Goal: Information Seeking & Learning: Check status

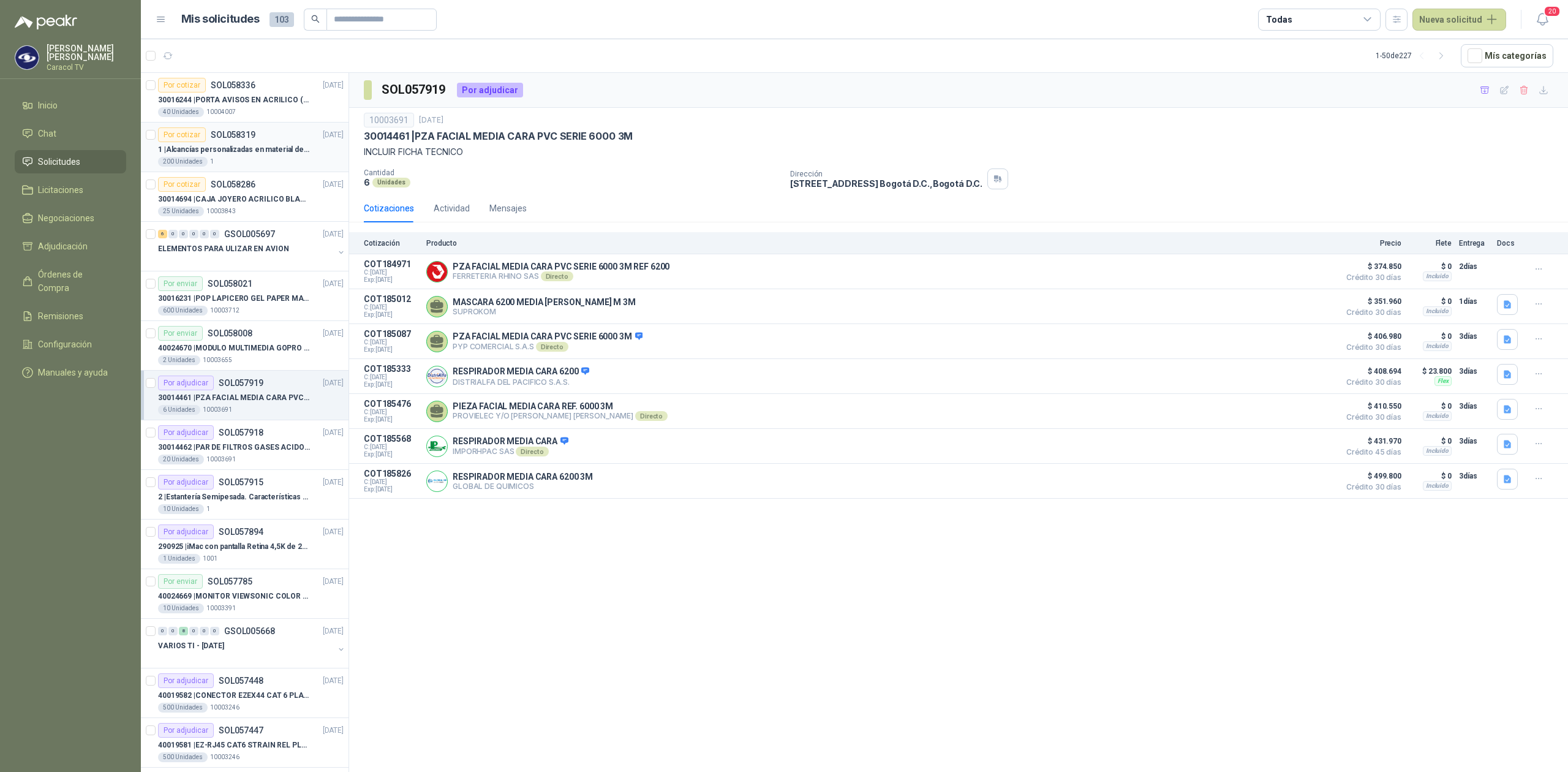
click at [258, 161] on div "200 Unidades 1" at bounding box center [251, 162] width 185 height 10
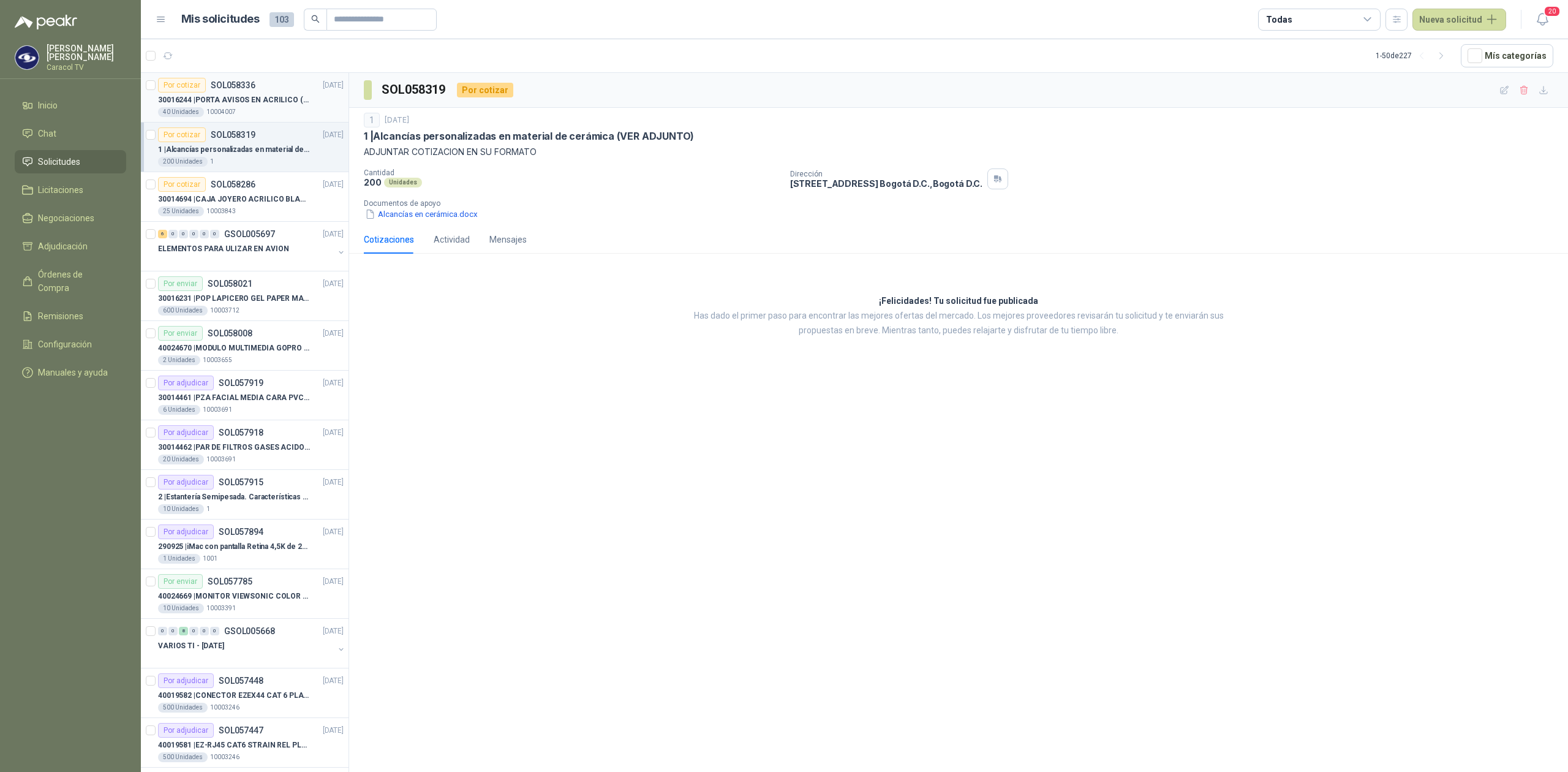
click at [262, 106] on p "30016244 | PORTA AVISOS EN ACRILICO (En el adjunto mas informacion)" at bounding box center [235, 100] width 153 height 11
click at [245, 190] on div "Por cotizar SOL058286" at bounding box center [207, 184] width 97 height 15
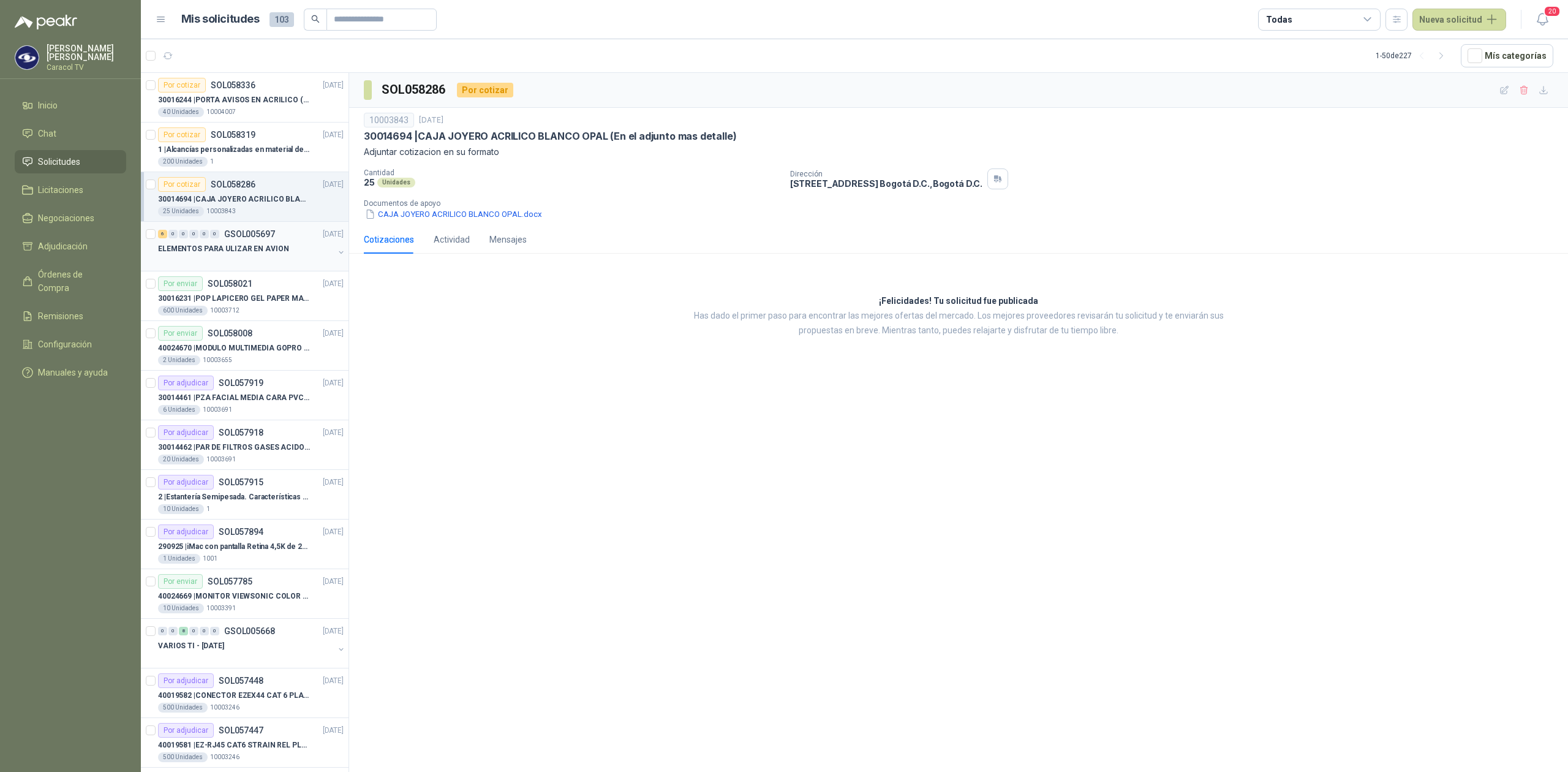
click at [225, 248] on p "ELEMENTOS PARA ULIZAR EN AVION" at bounding box center [223, 249] width 131 height 11
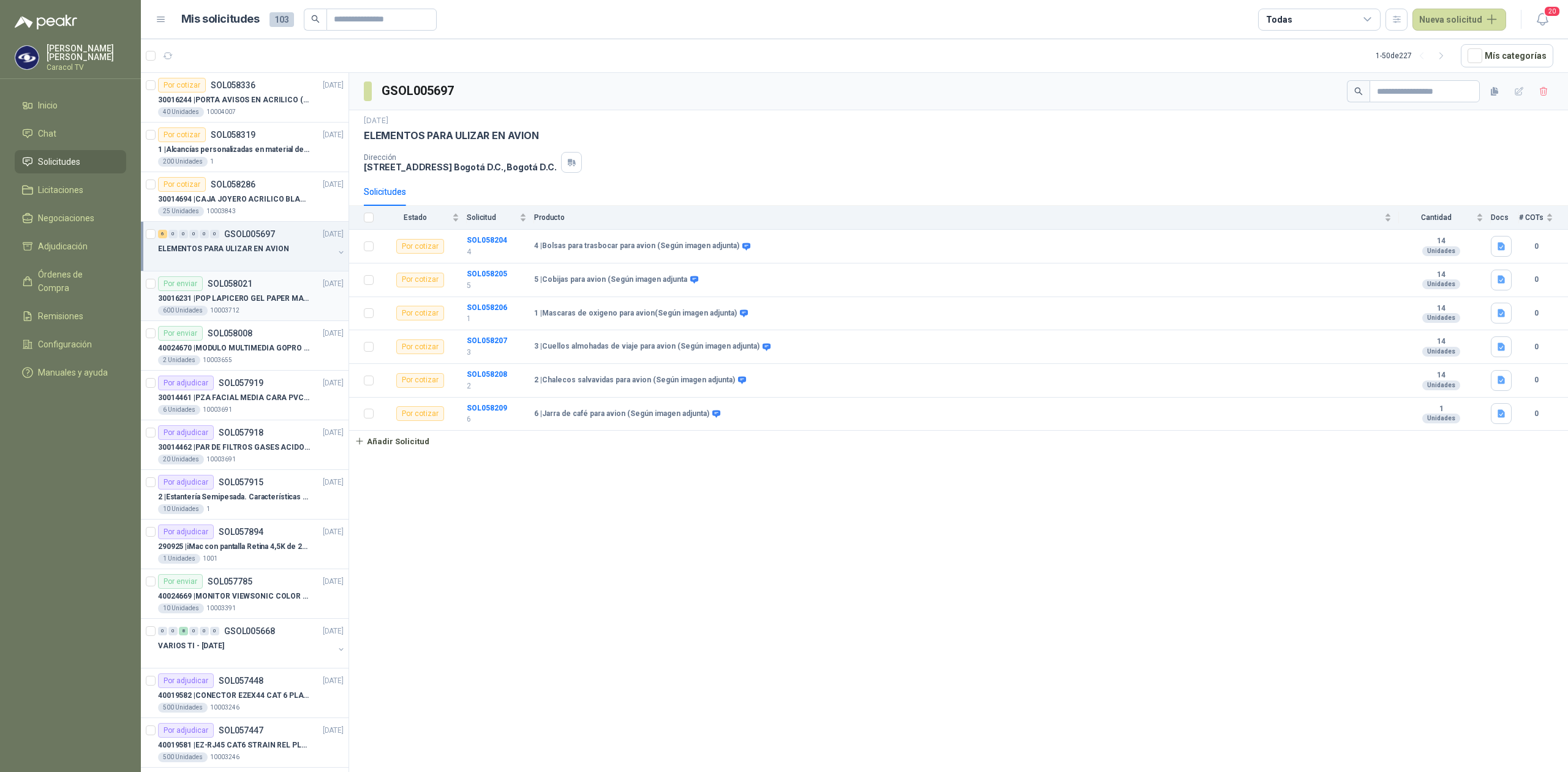
click at [227, 295] on p "30016231 | POP LAPICERO GEL PAPER MATE INKJOY 0.7 (Revisar el adjunto)" at bounding box center [235, 298] width 153 height 11
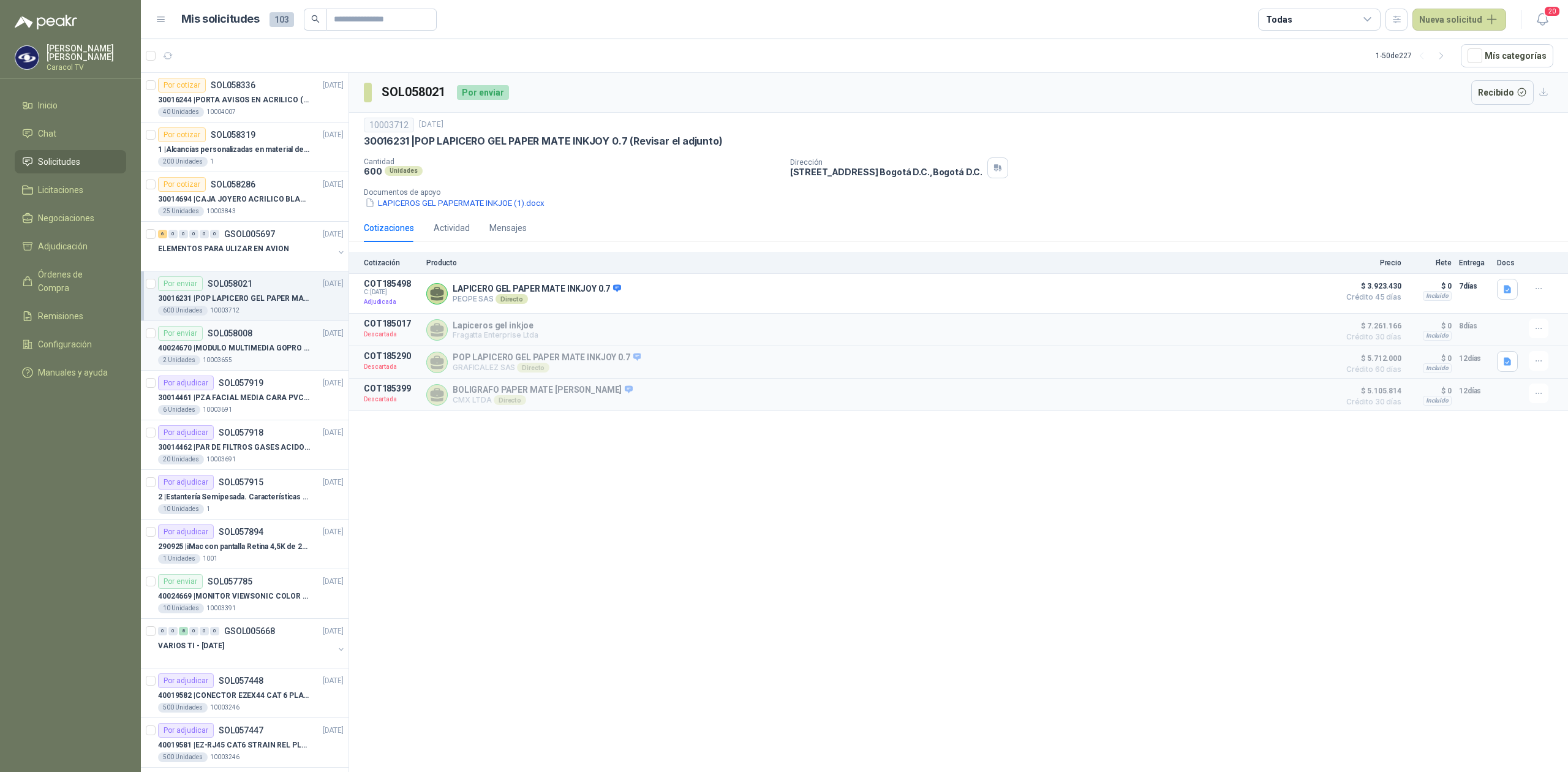
click at [244, 367] on article "Por enviar SOL058008 29/09/25 40024670 | MODULO MULTIMEDIA GOPRO HERO 12 BLACK …" at bounding box center [245, 345] width 208 height 50
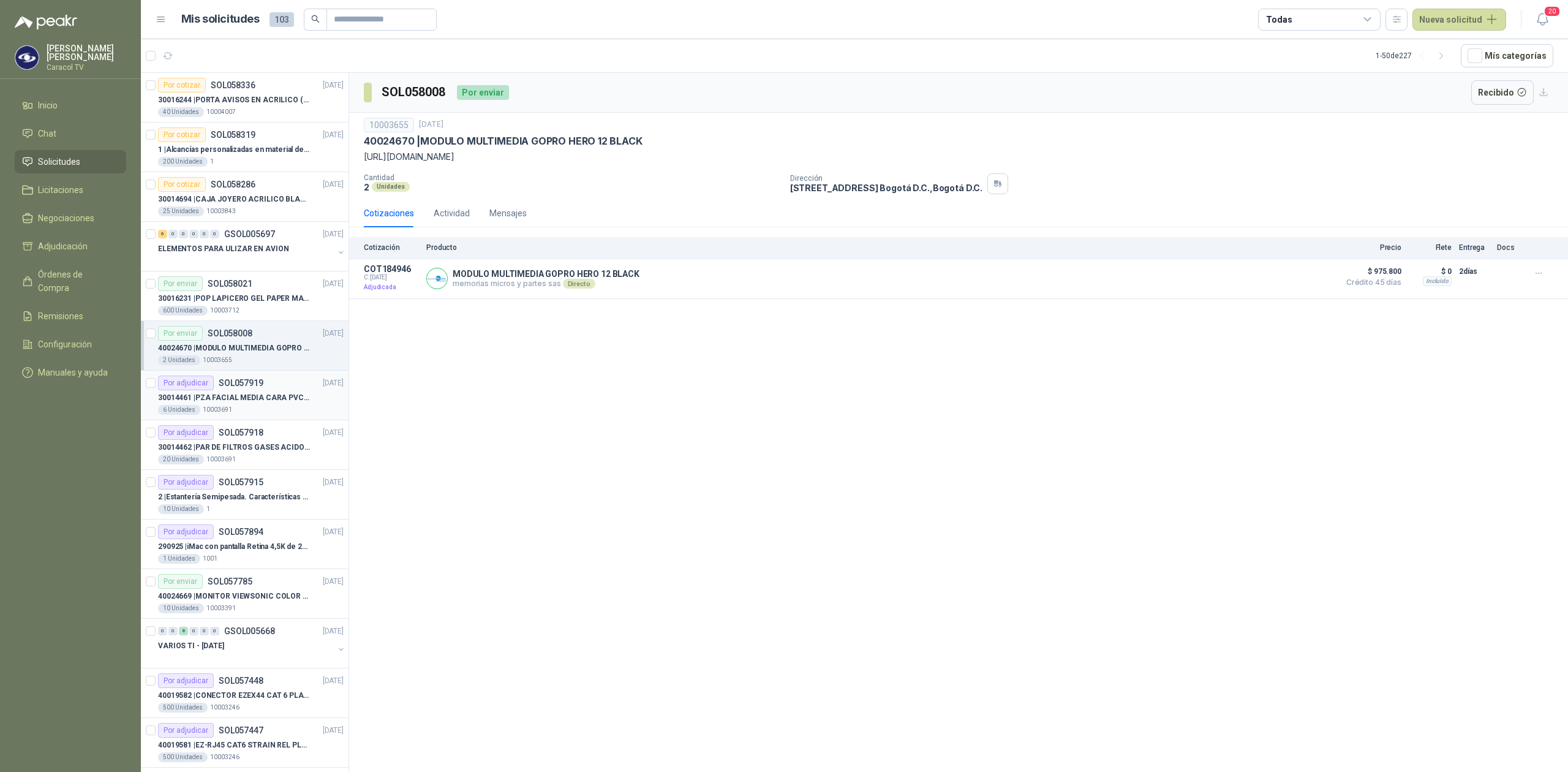
click at [260, 404] on p "30014461 | PZA FACIAL MEDIA CARA PVC SERIE 6000 3M" at bounding box center [235, 398] width 153 height 11
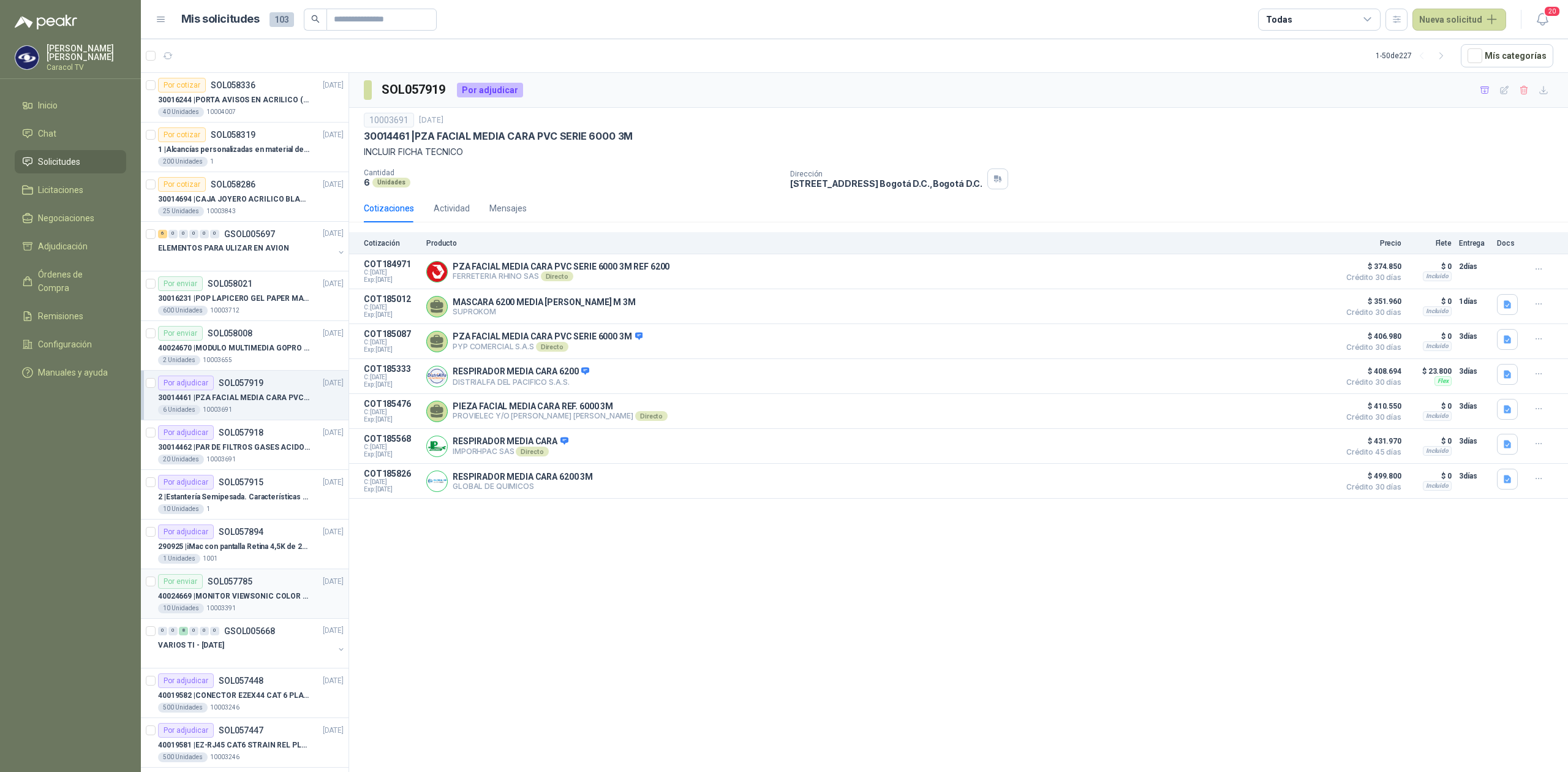
click at [267, 602] on p "40024669 | MONITOR VIEWSONIC COLOR PRO VP2786-4K" at bounding box center [235, 596] width 153 height 11
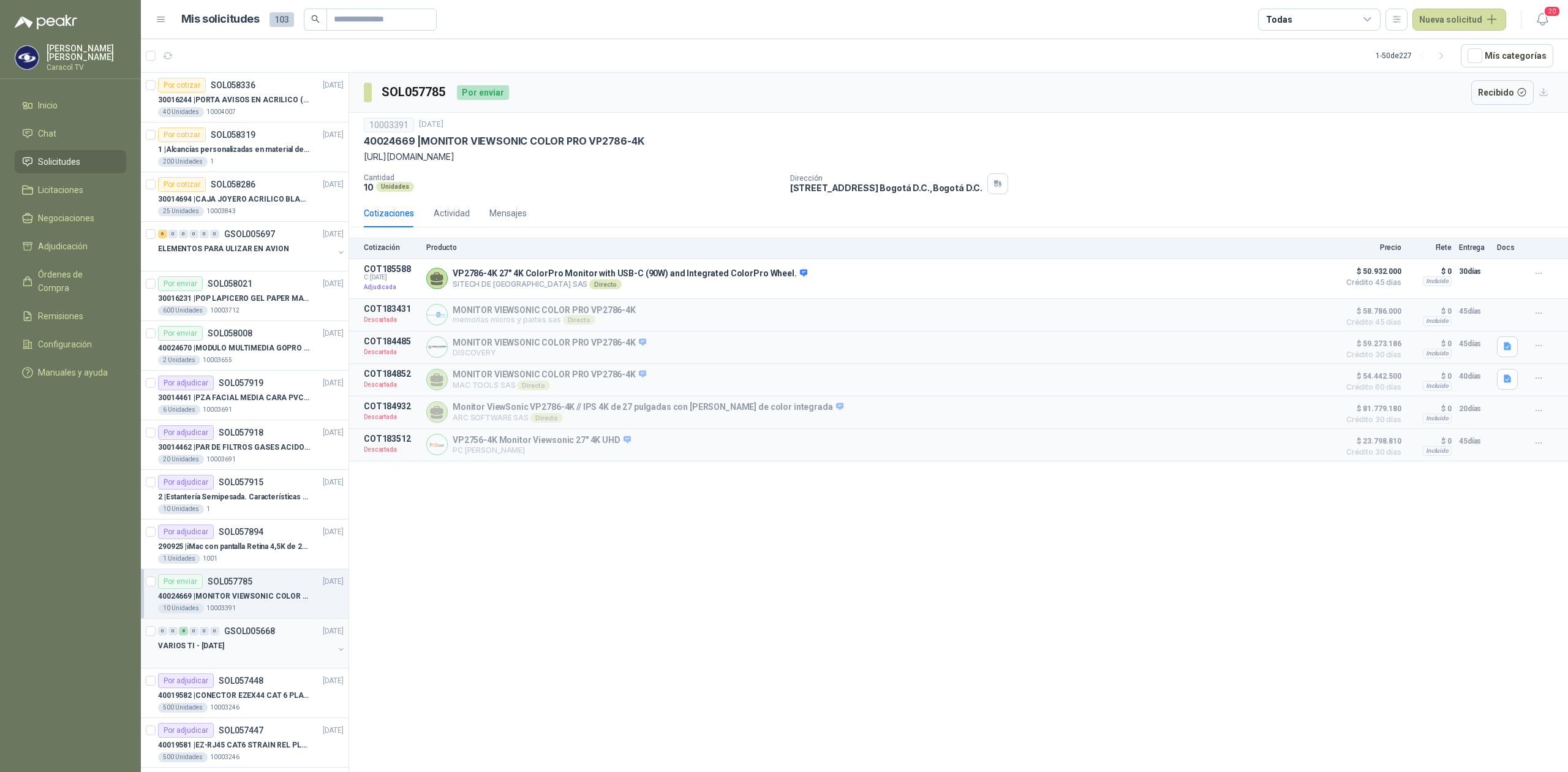
scroll to position [190, 0]
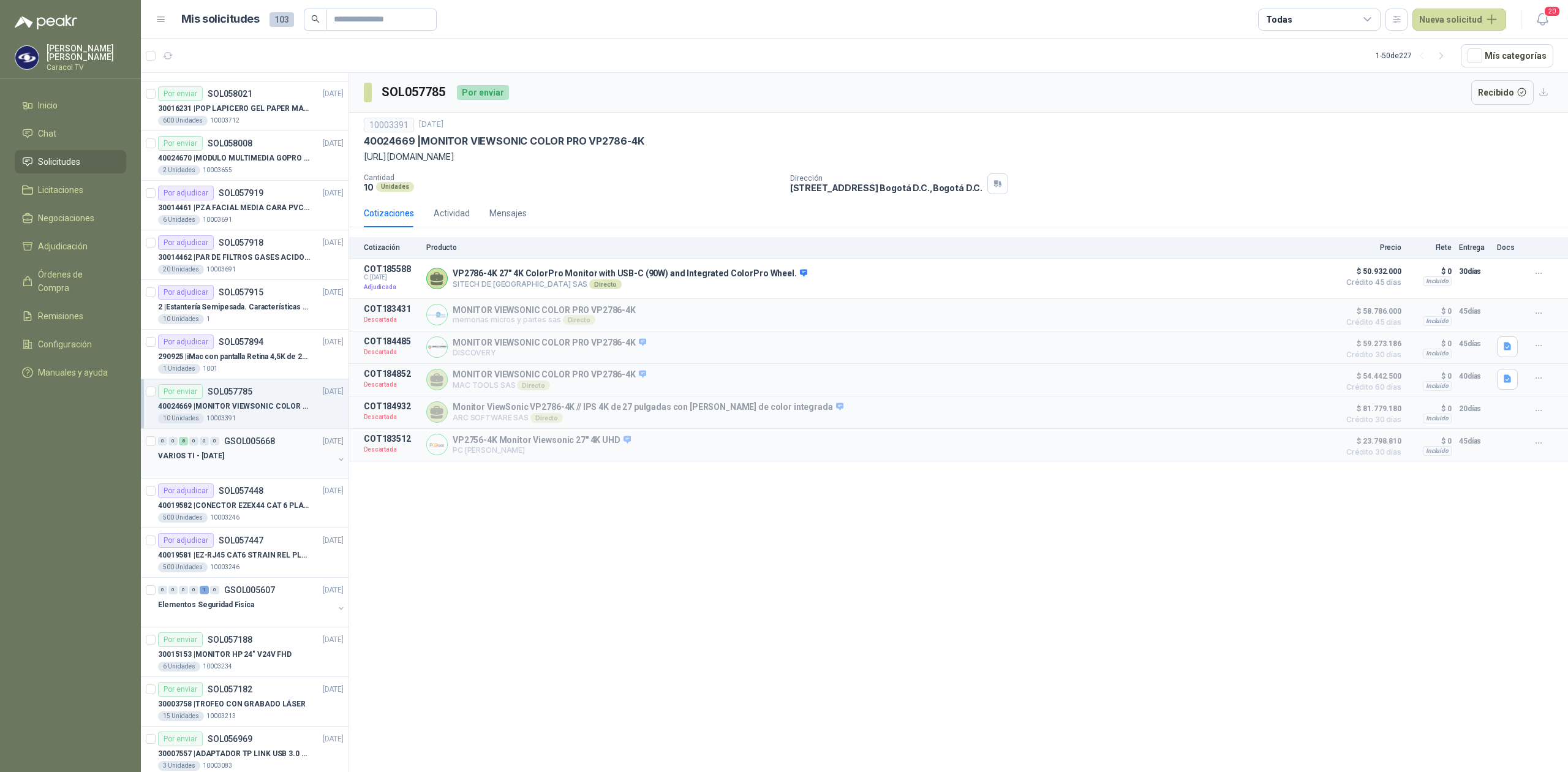
click at [217, 473] on div at bounding box center [246, 468] width 175 height 10
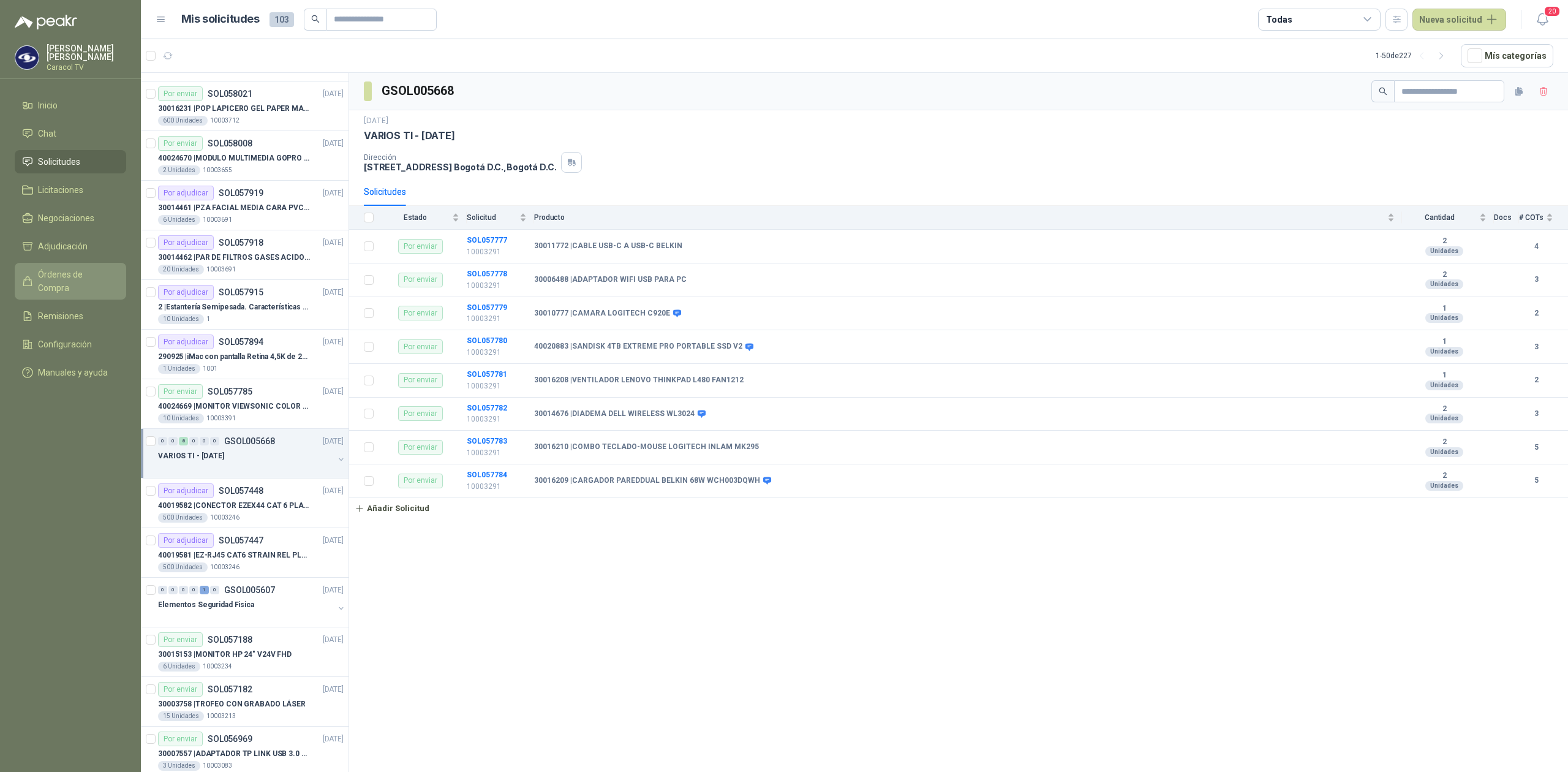
click at [41, 266] on link "Órdenes de Compra" at bounding box center [70, 280] width 111 height 37
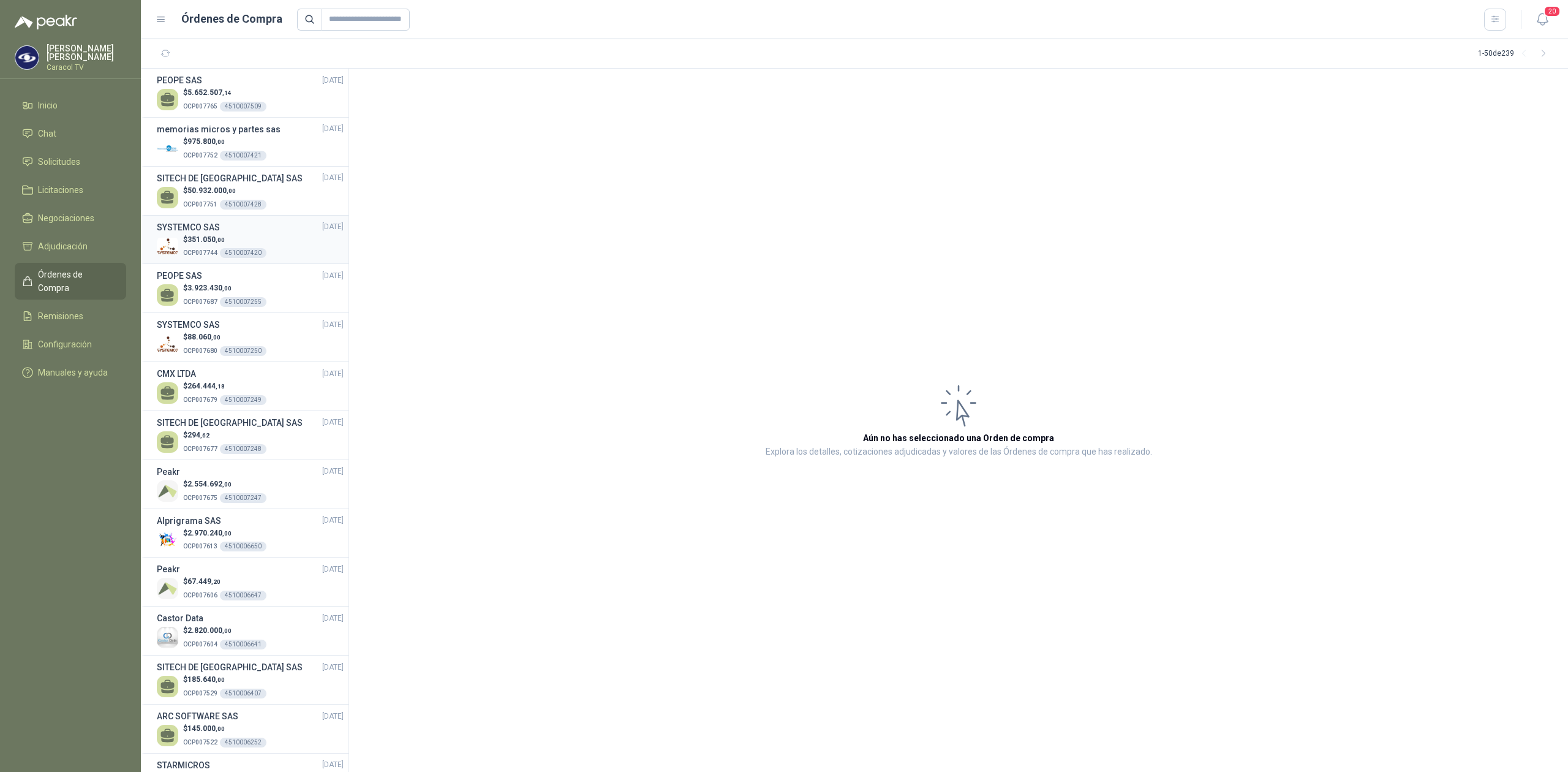
click at [250, 248] on div "4510007420" at bounding box center [243, 253] width 46 height 10
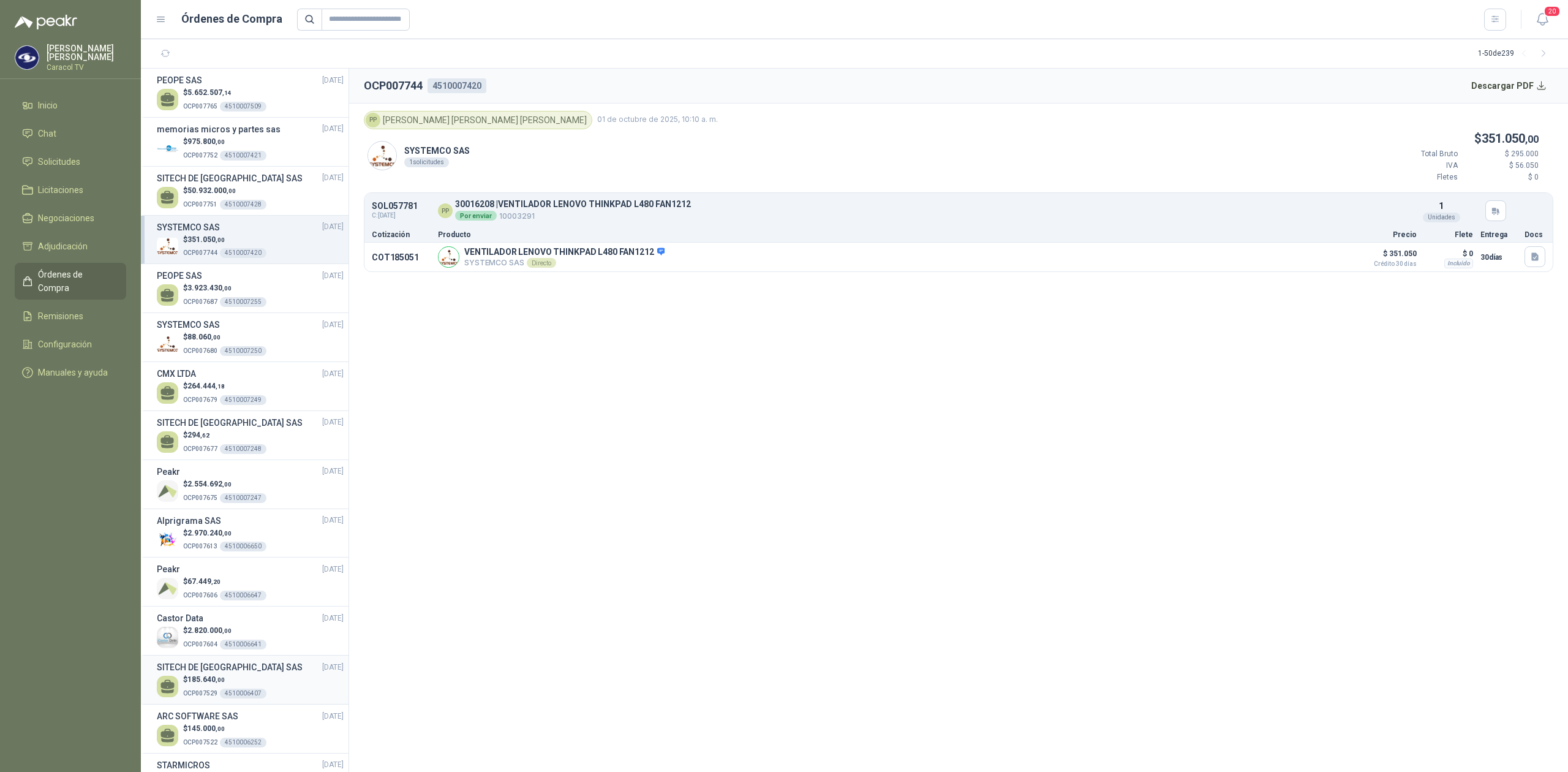
click at [206, 683] on span "185.640 ,00" at bounding box center [206, 679] width 37 height 9
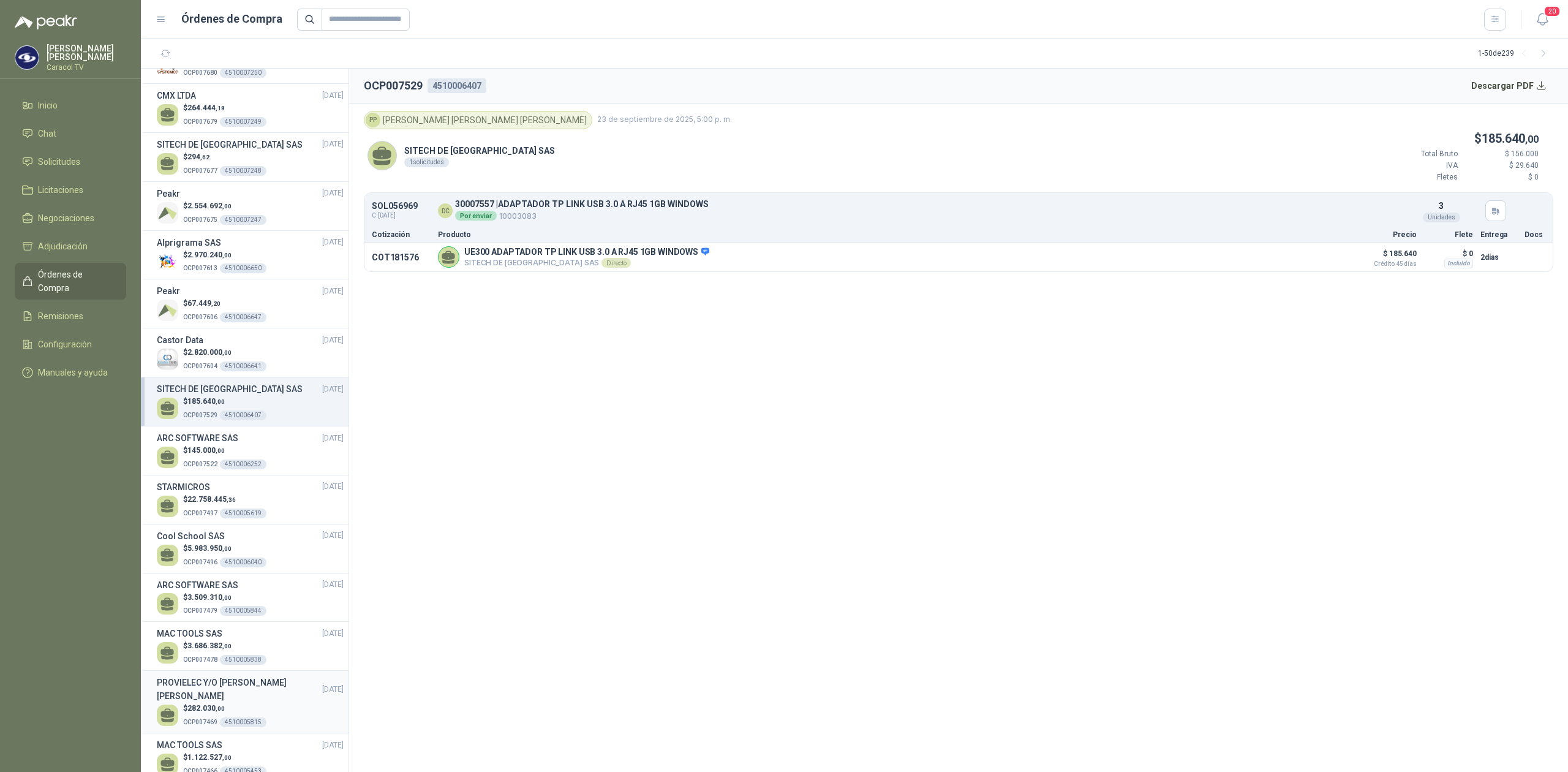
scroll to position [381, 0]
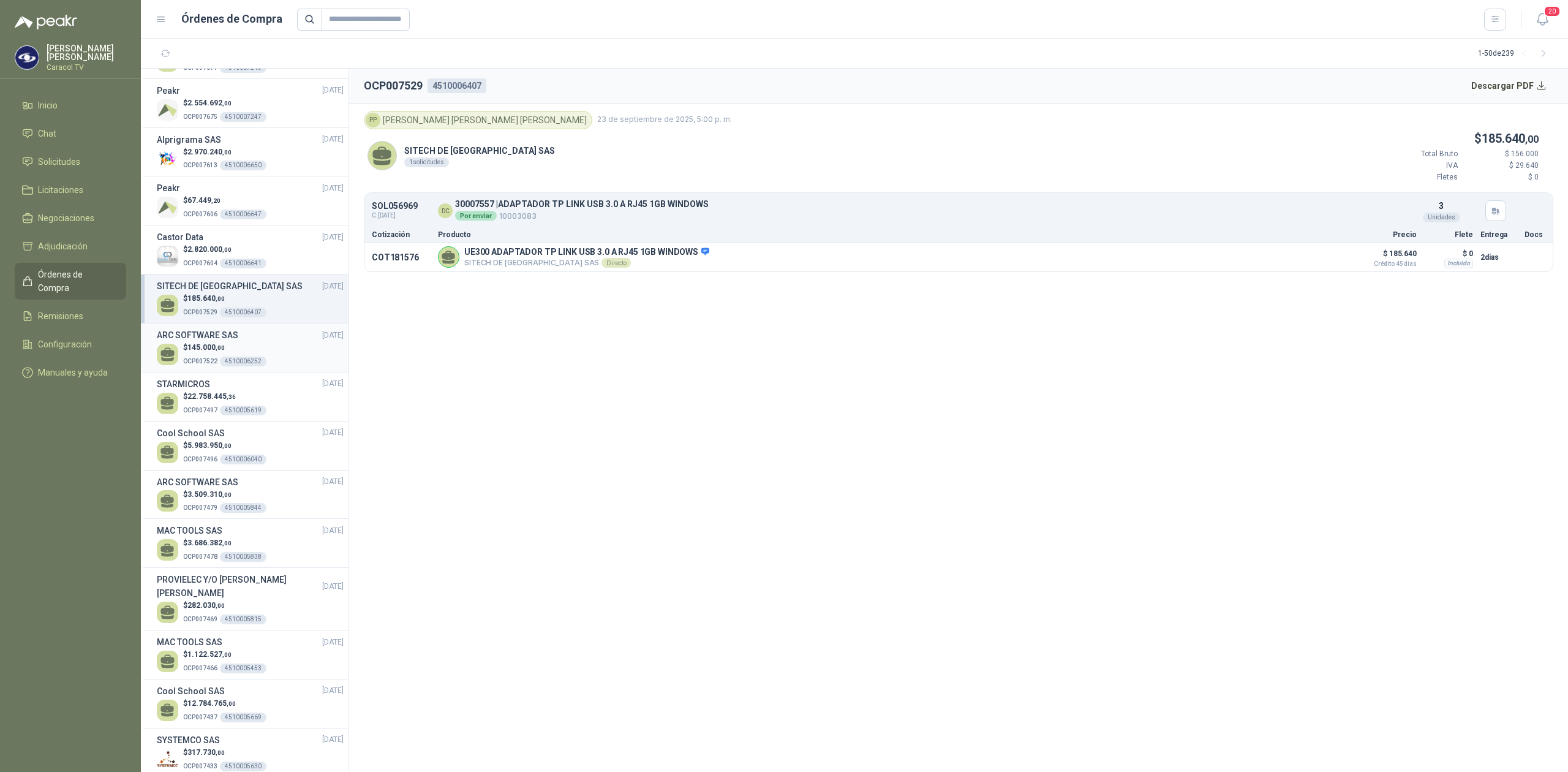
click at [222, 351] on span ",00" at bounding box center [219, 348] width 9 height 7
click at [221, 401] on span "22.758.445 ,36" at bounding box center [212, 397] width 49 height 9
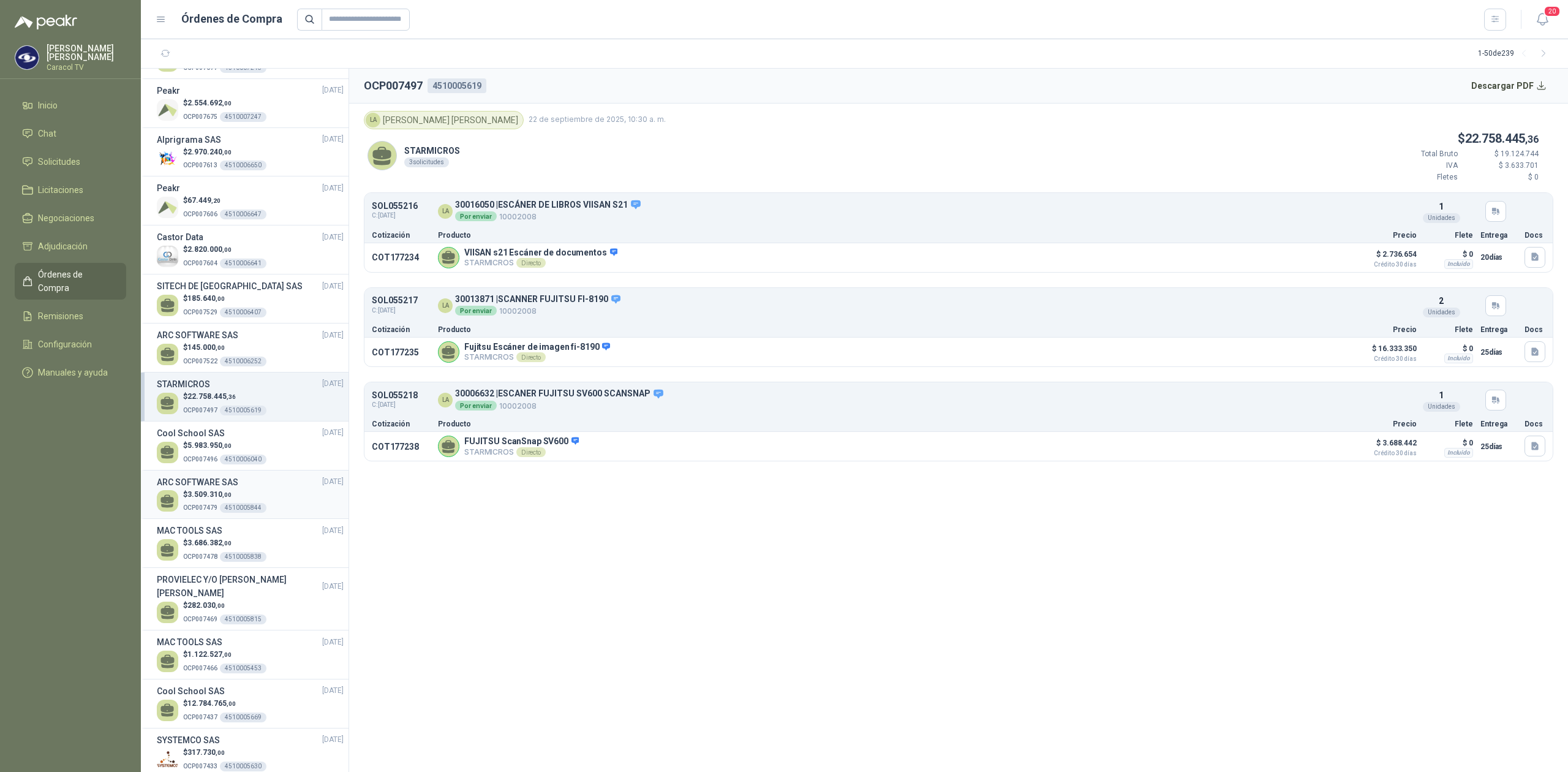
click at [224, 507] on div "4510005844" at bounding box center [243, 508] width 46 height 10
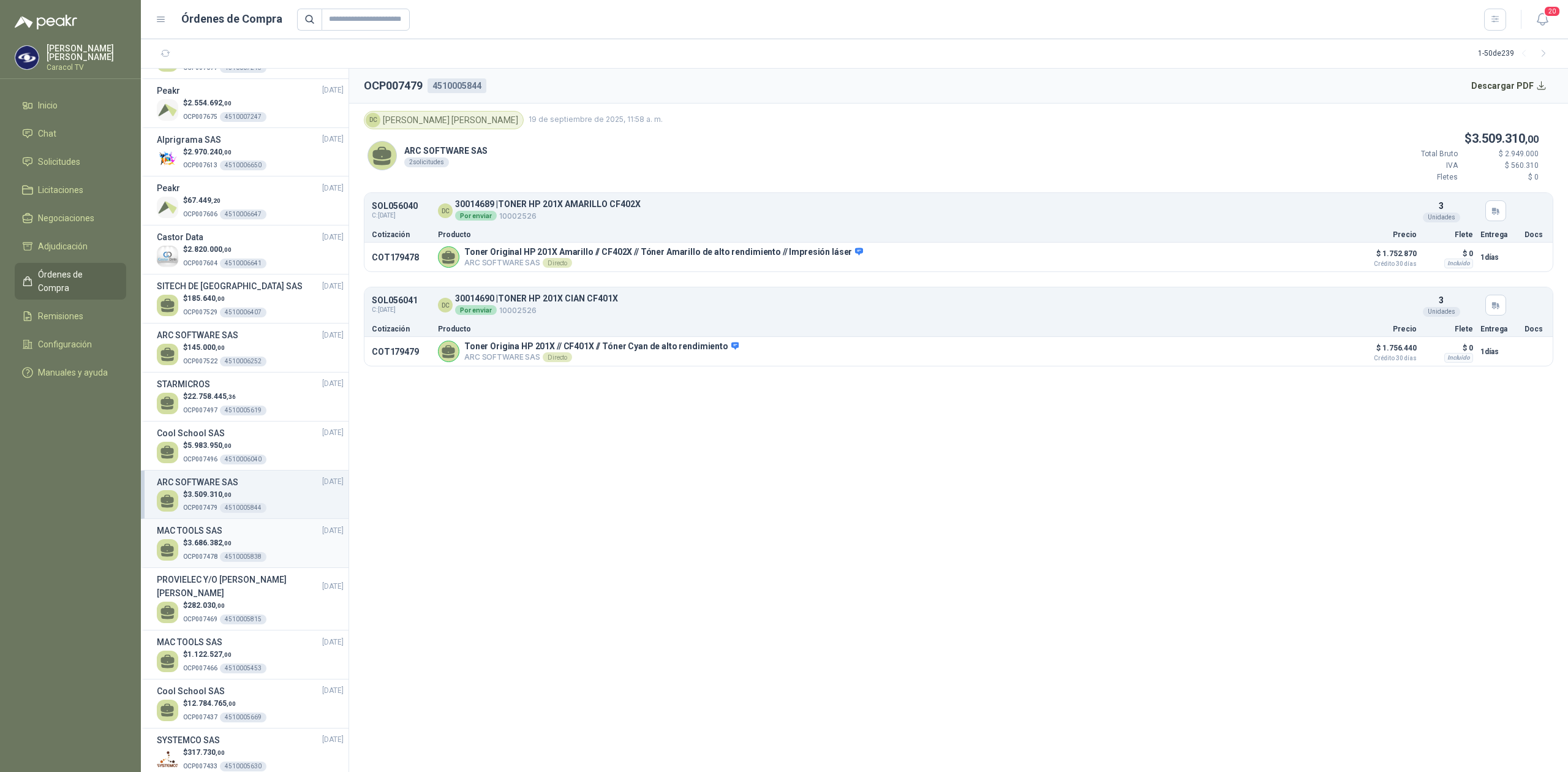
click at [212, 562] on p "OCP007478 4510005838" at bounding box center [224, 556] width 84 height 14
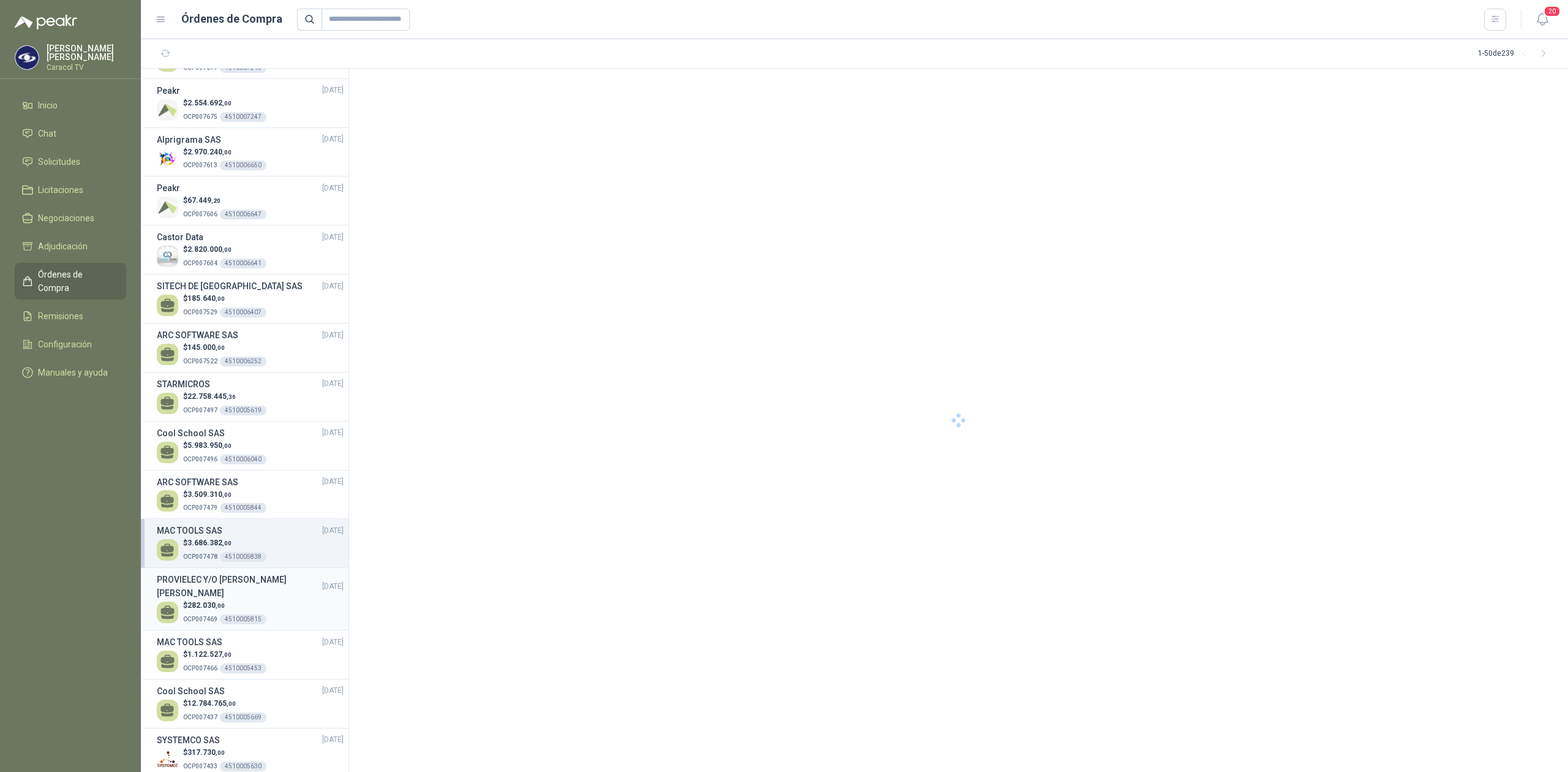
click at [207, 609] on span "282.030 ,00" at bounding box center [206, 605] width 37 height 9
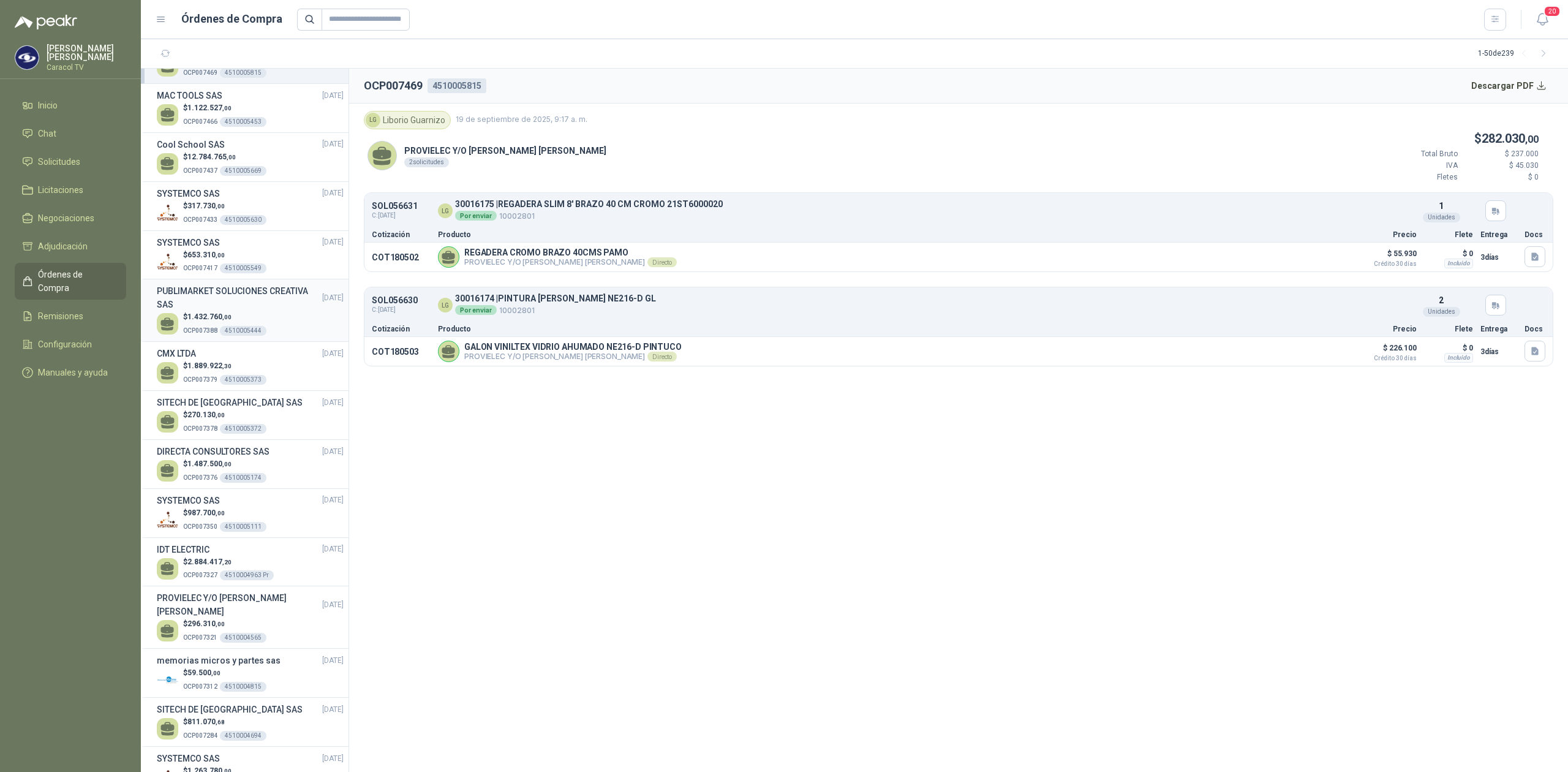
scroll to position [953, 0]
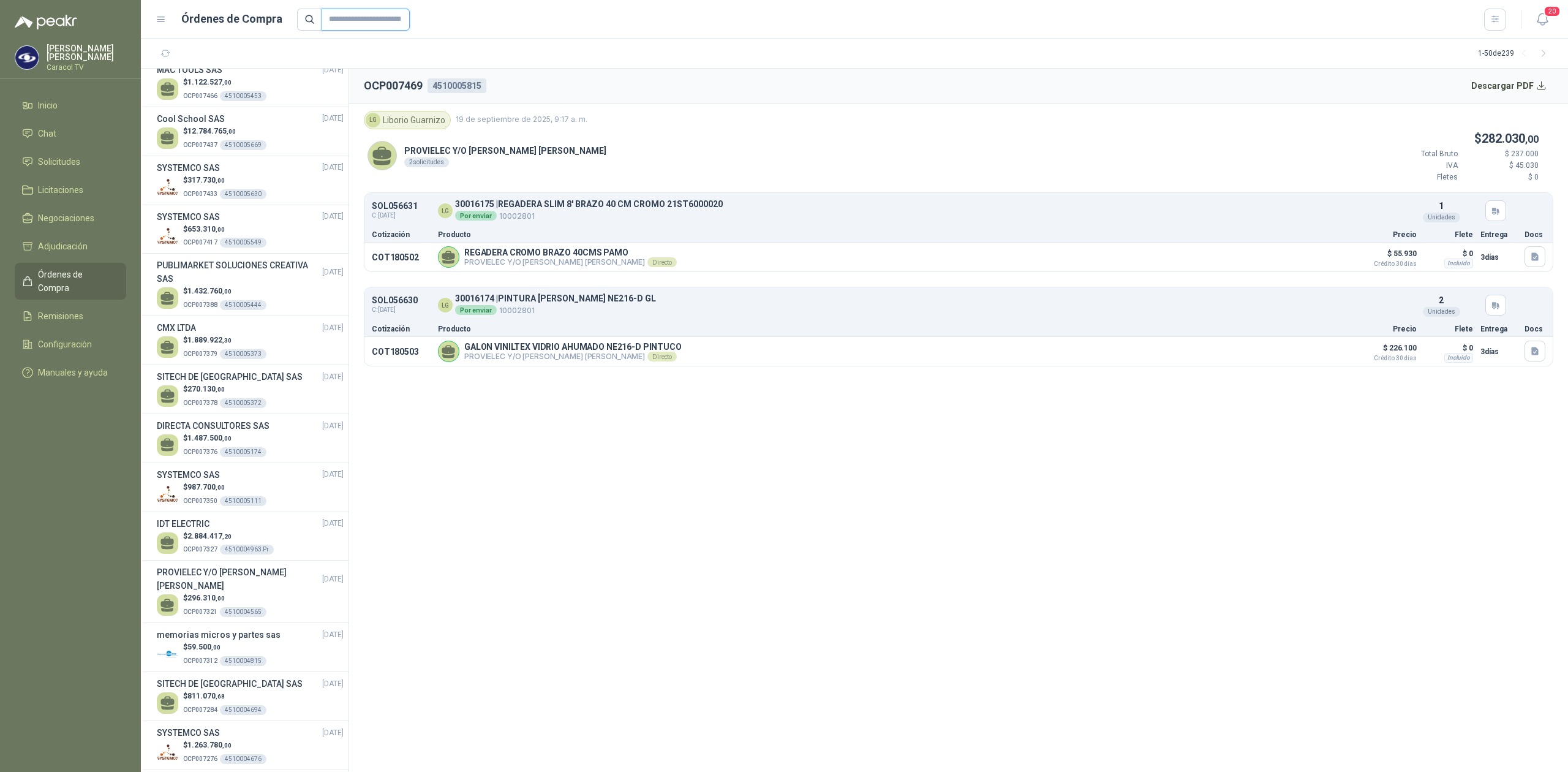
click at [360, 18] on input "text" at bounding box center [366, 20] width 89 height 22
click at [354, 20] on input "text" at bounding box center [366, 20] width 89 height 22
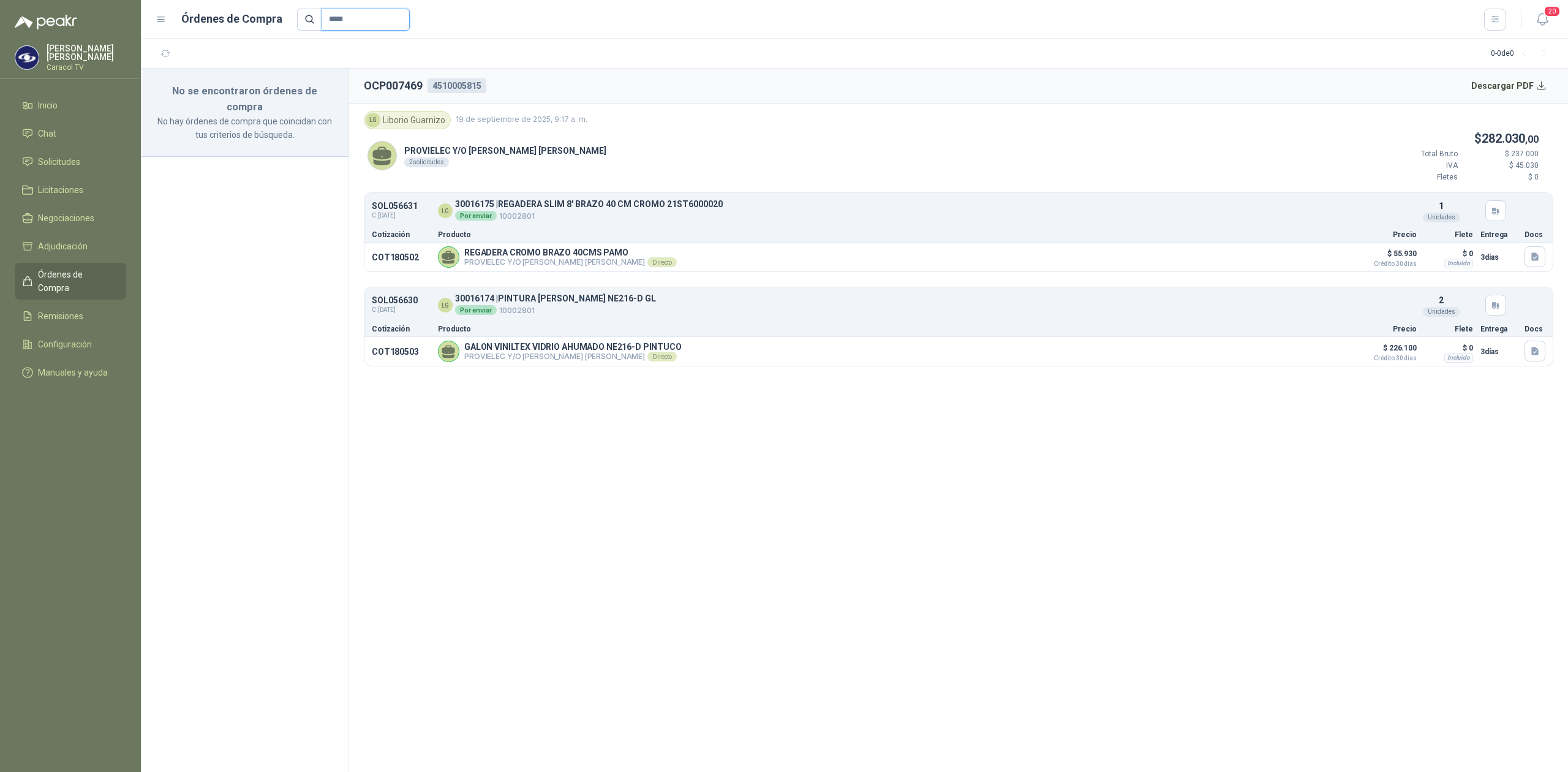
type input "*****"
click at [214, 93] on span "3.509.310 ,00" at bounding box center [210, 93] width 44 height 9
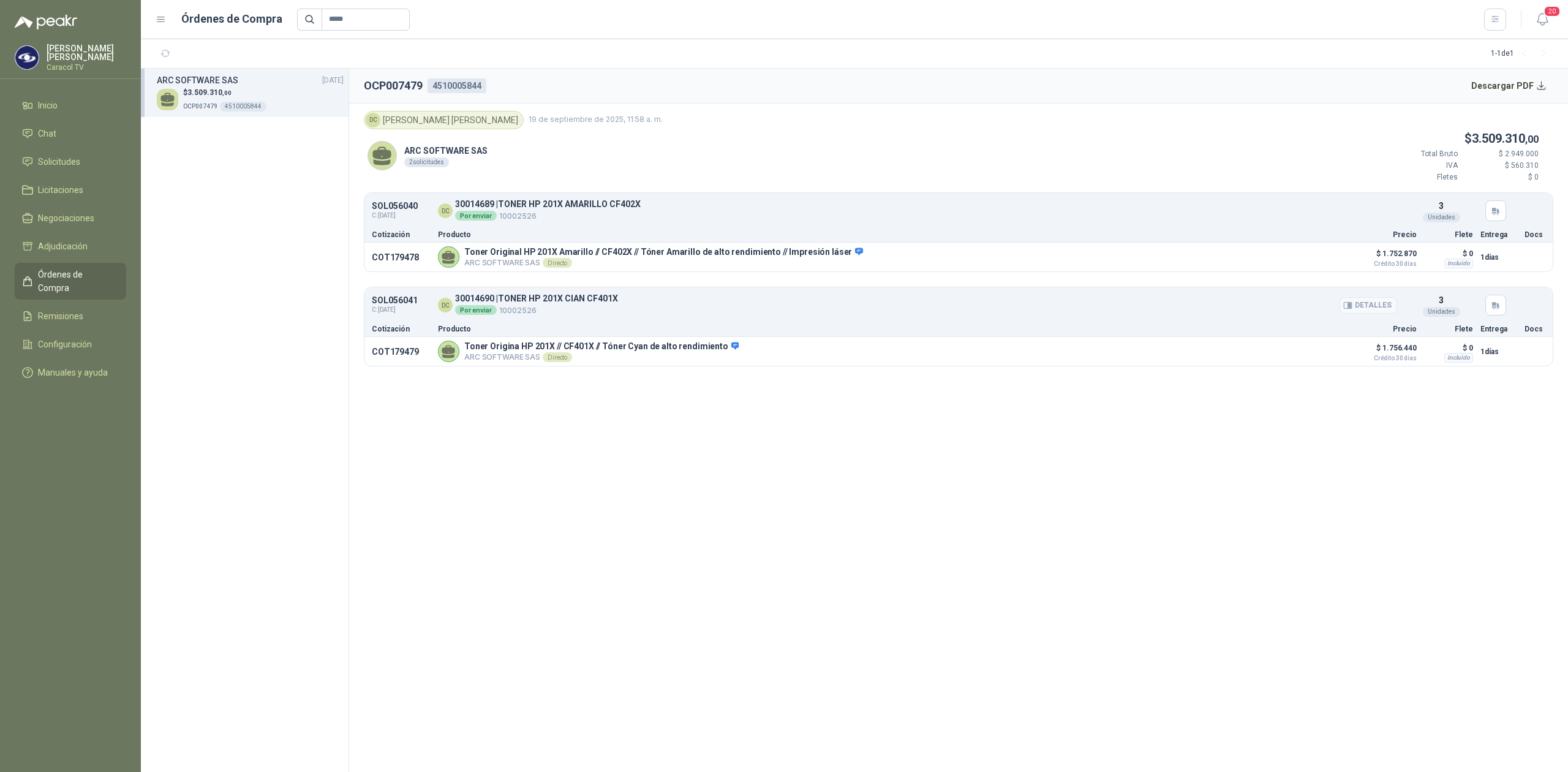
click at [560, 307] on p "Por enviar 10002526" at bounding box center [536, 310] width 163 height 13
click at [699, 506] on section "OCP007479 4510005844 Descargar PDF DC Diego Armando Chacon Mora 19 de septiembr…" at bounding box center [959, 420] width 1219 height 704
